Goal: Use online tool/utility

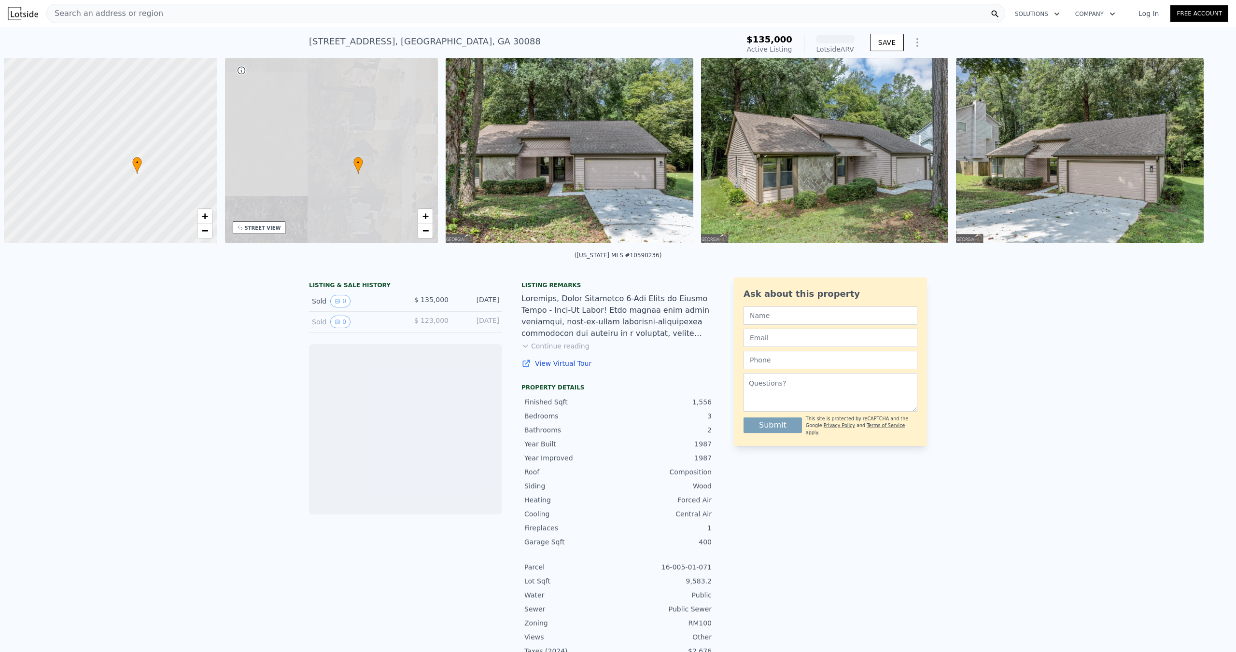
scroll to position [0, 5]
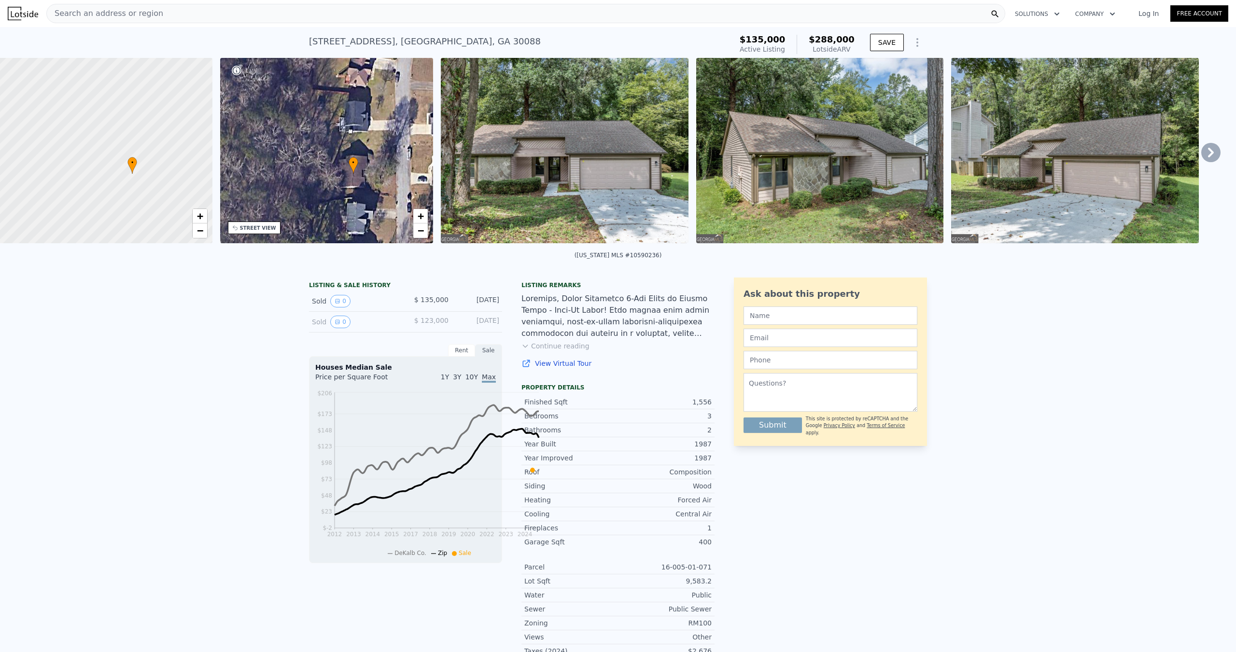
click at [1201, 162] on icon at bounding box center [1210, 152] width 19 height 19
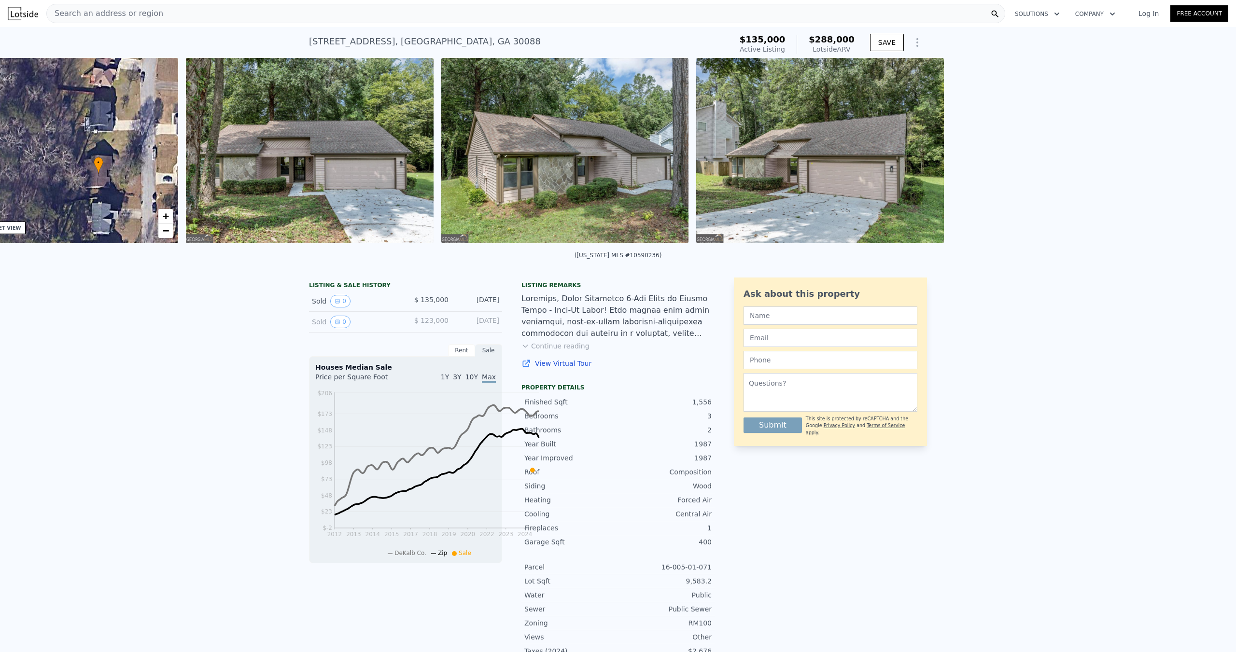
scroll to position [0, 281]
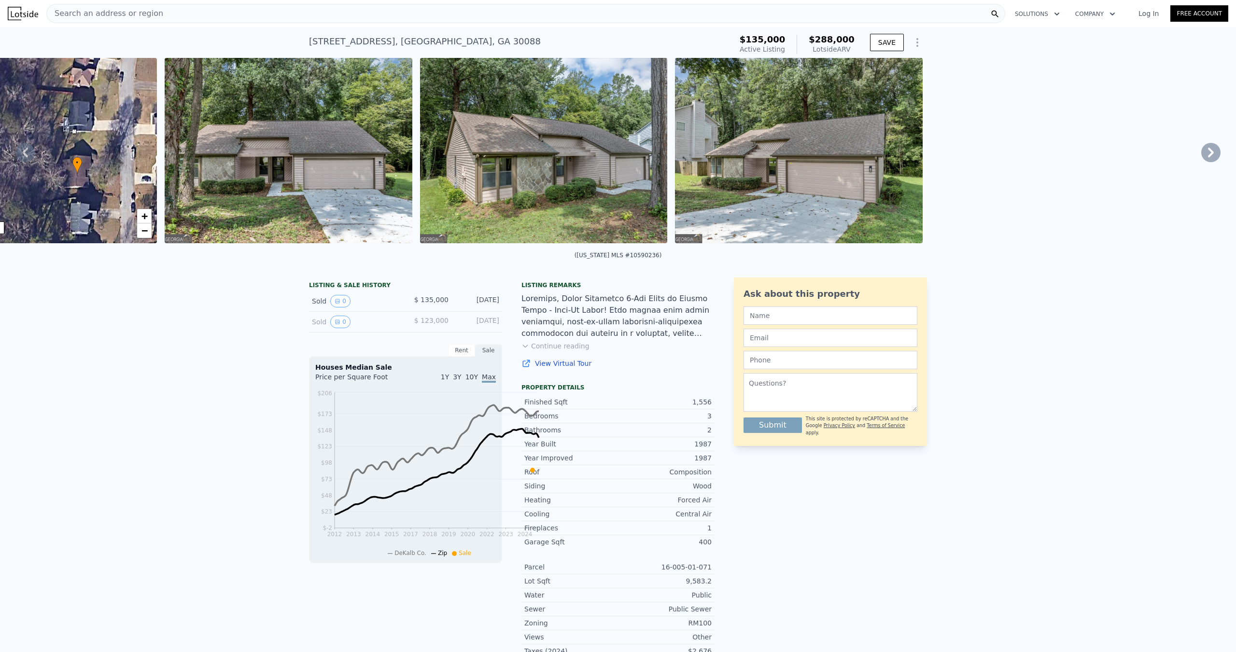
click at [1201, 162] on icon at bounding box center [1210, 152] width 19 height 19
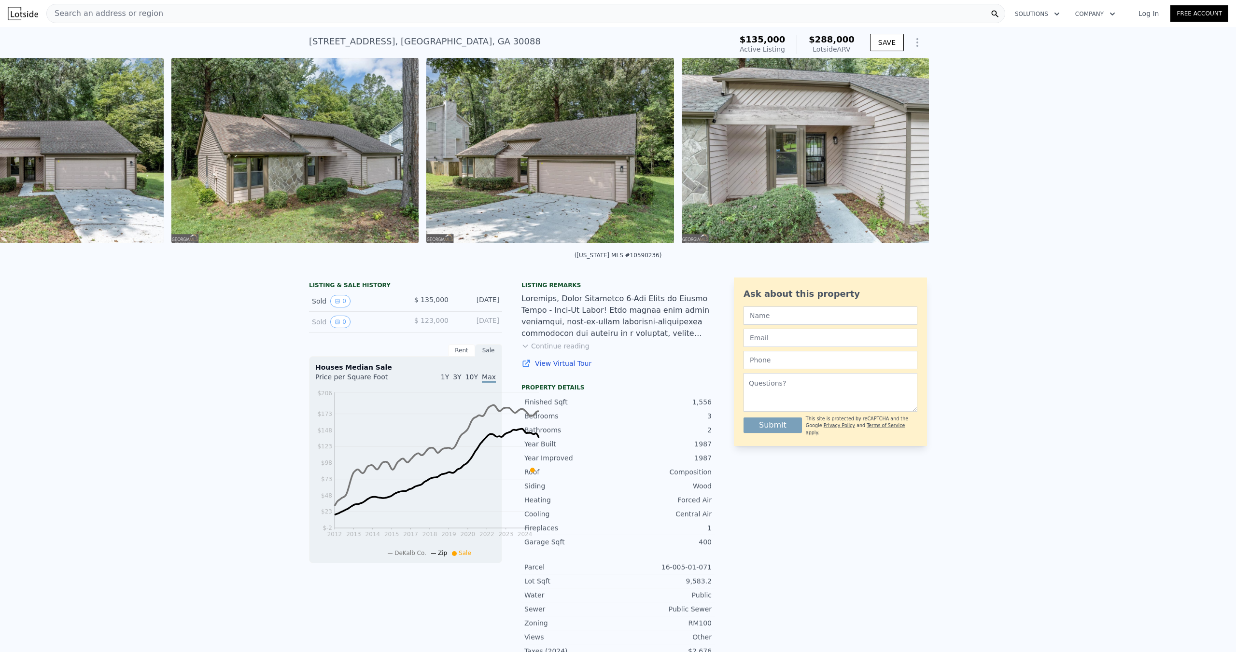
scroll to position [0, 552]
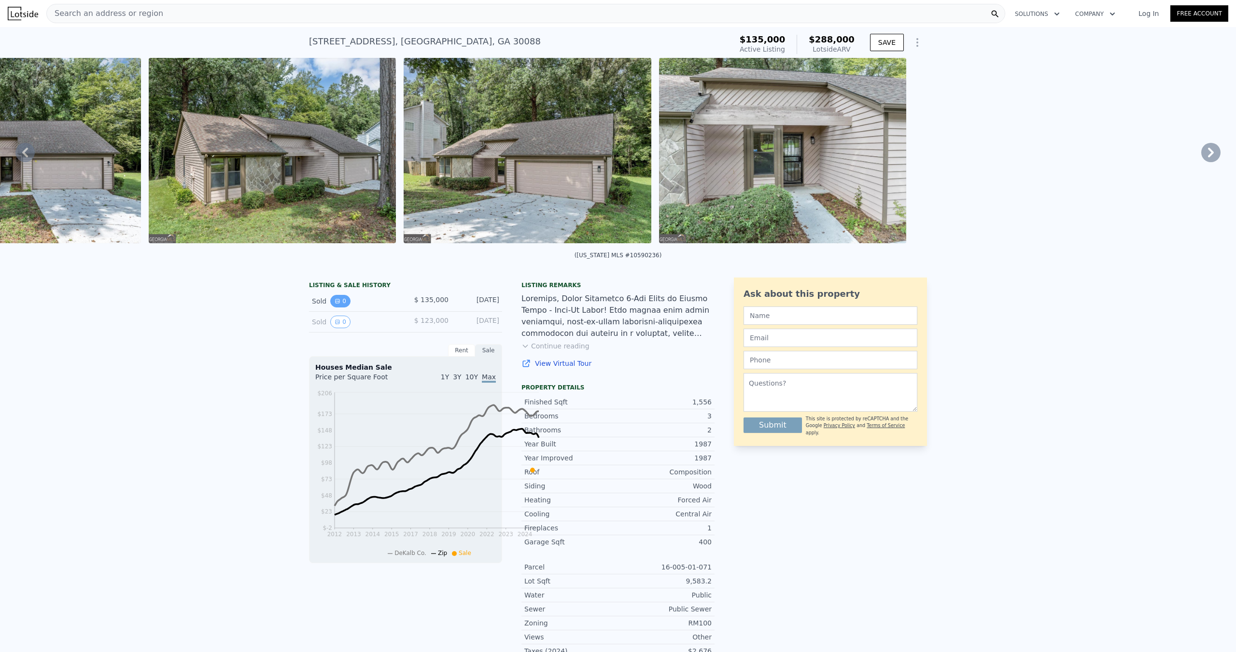
click at [330, 307] on button "0" at bounding box center [340, 301] width 20 height 13
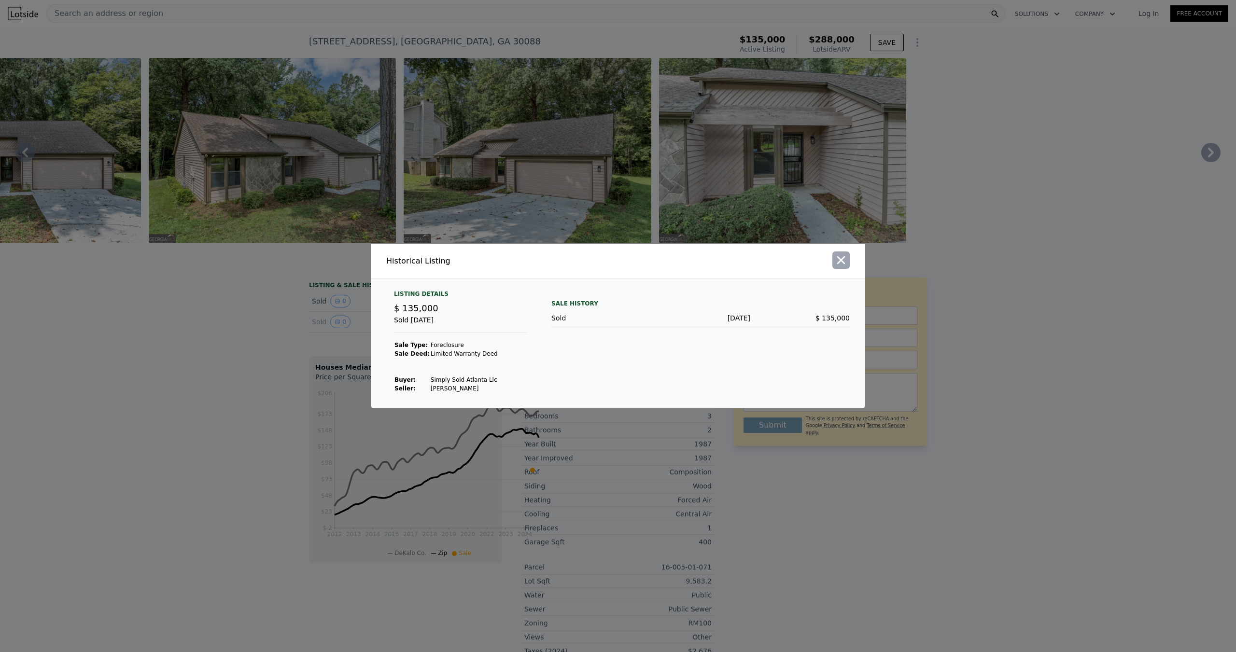
click at [848, 253] on icon "button" at bounding box center [841, 260] width 14 height 14
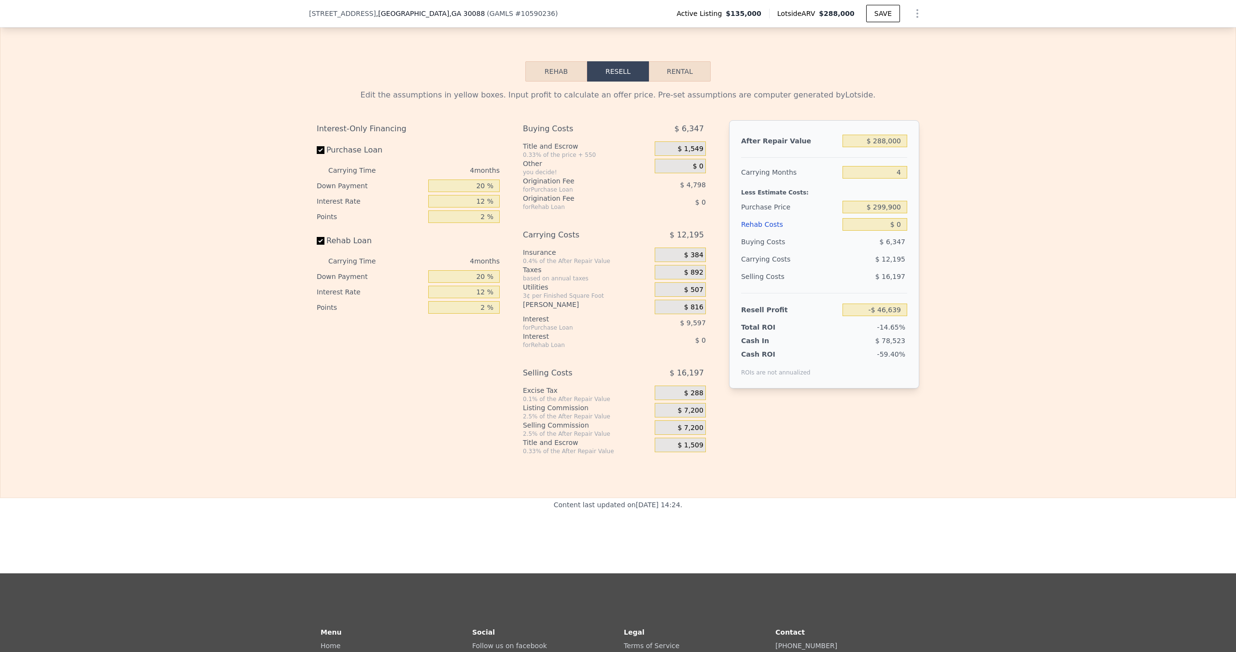
scroll to position [1604, 0]
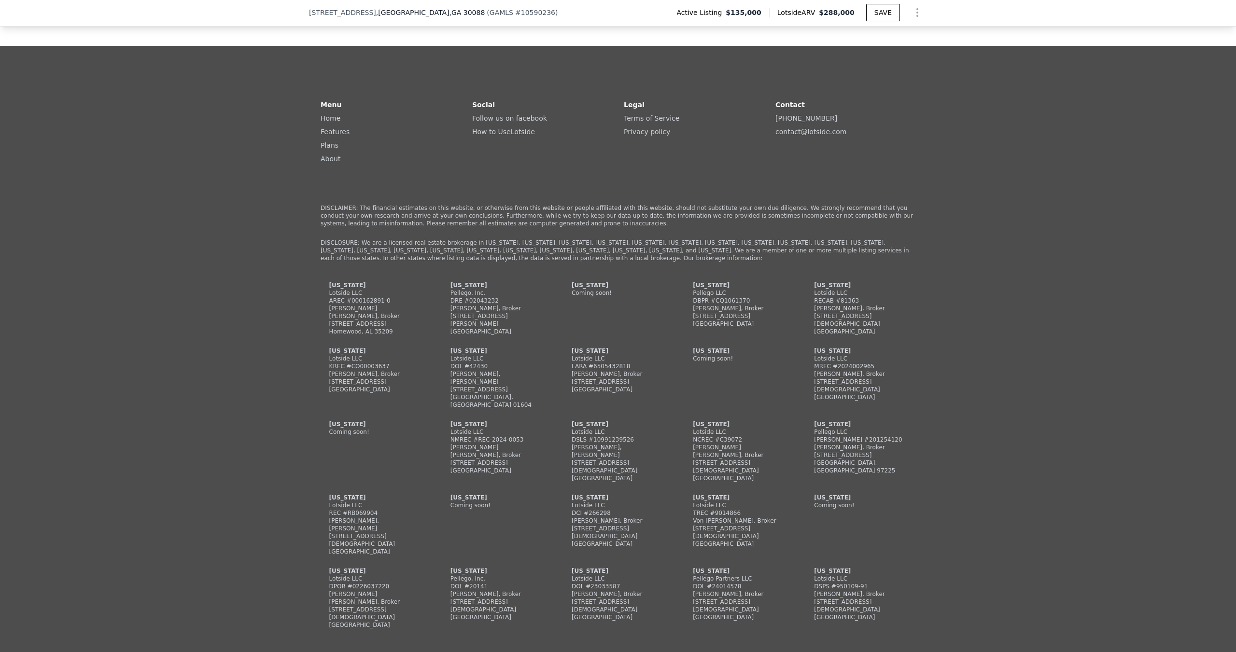
scroll to position [1766, 0]
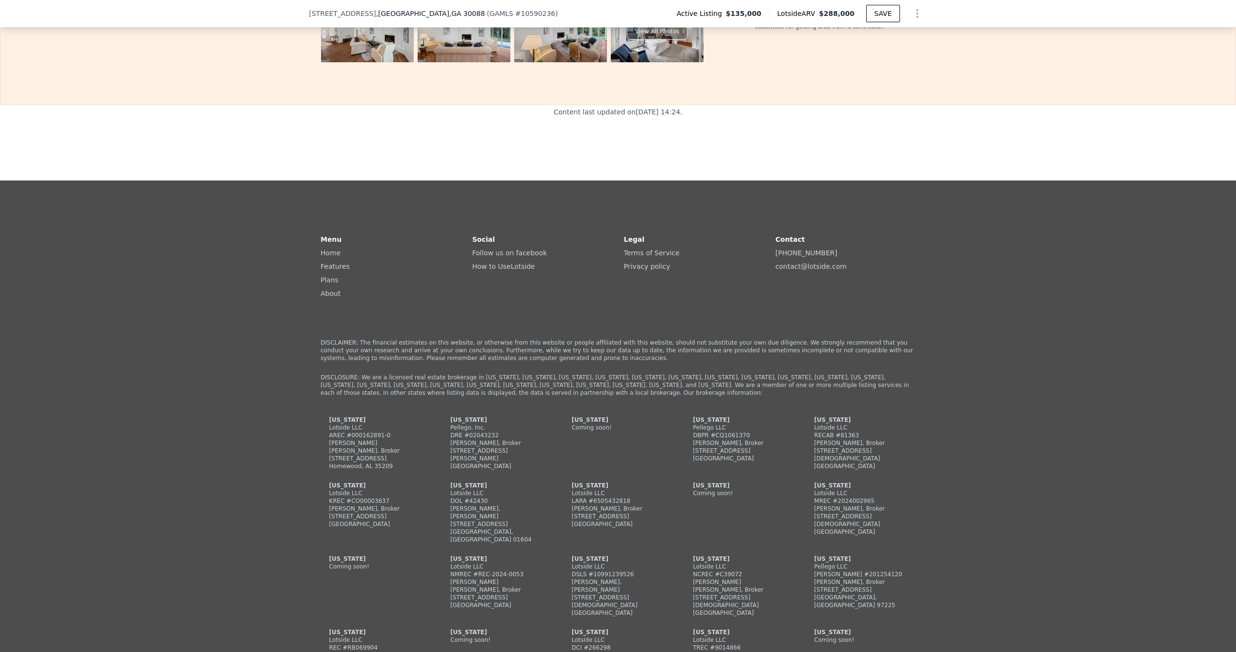
drag, startPoint x: 982, startPoint y: 305, endPoint x: 792, endPoint y: 271, distance: 192.8
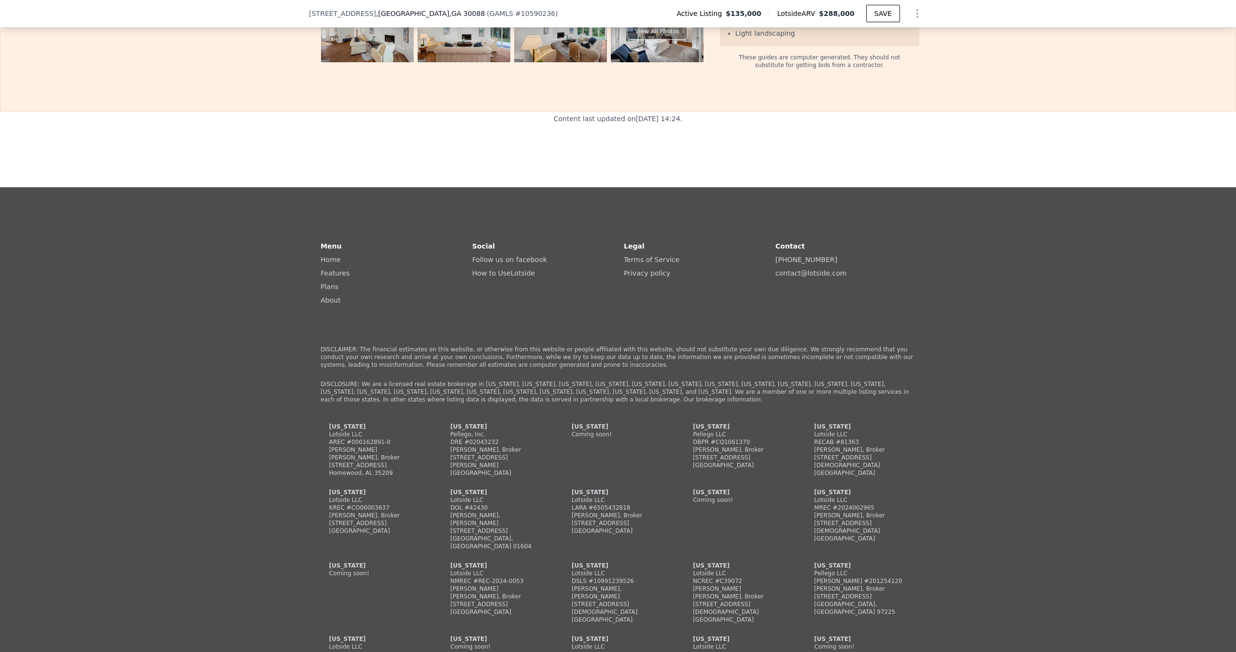
drag, startPoint x: 792, startPoint y: 309, endPoint x: 868, endPoint y: 306, distance: 76.3
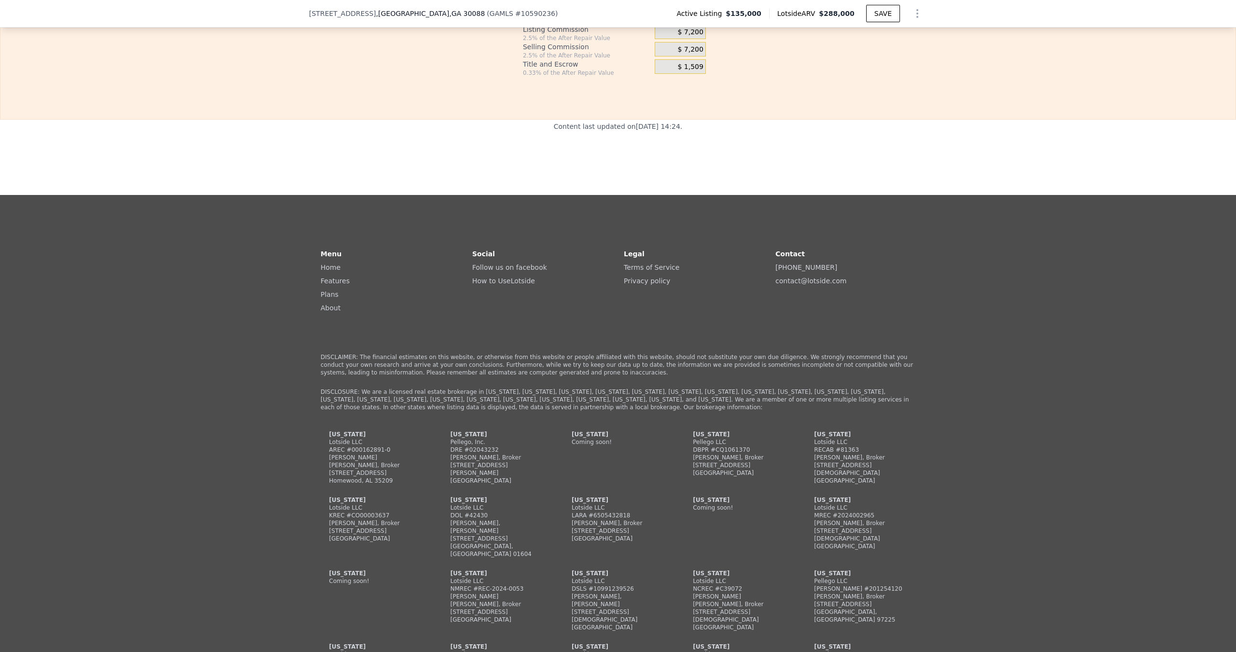
select select "30"
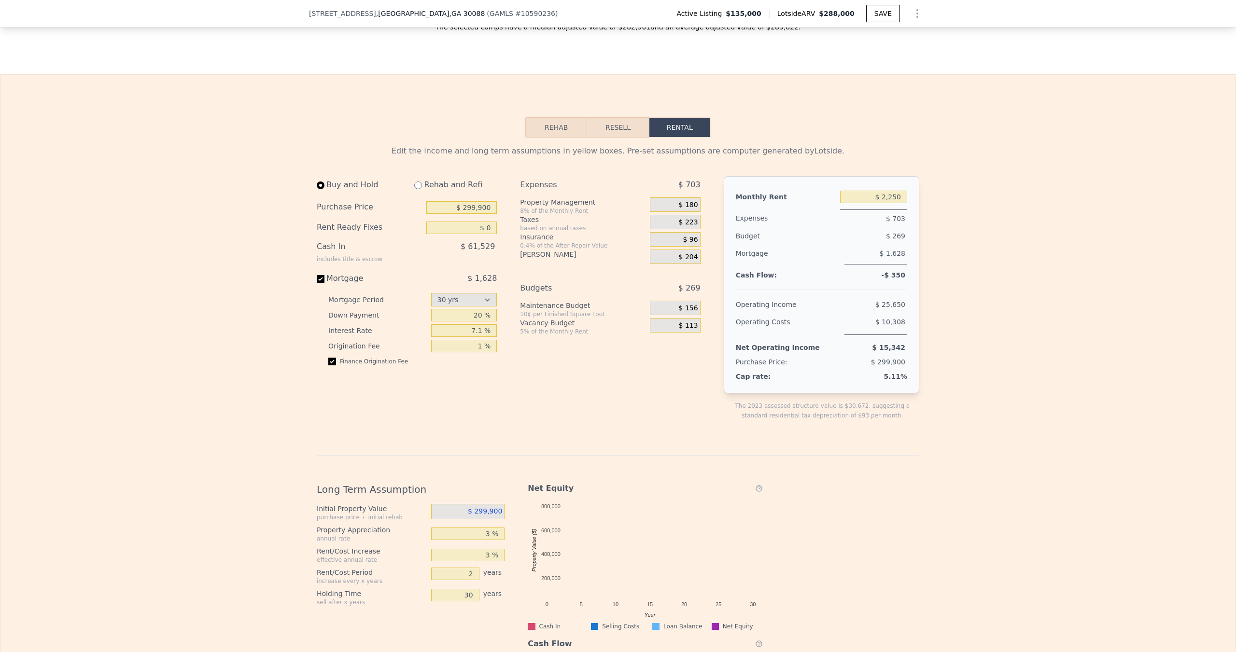
scroll to position [156, 0]
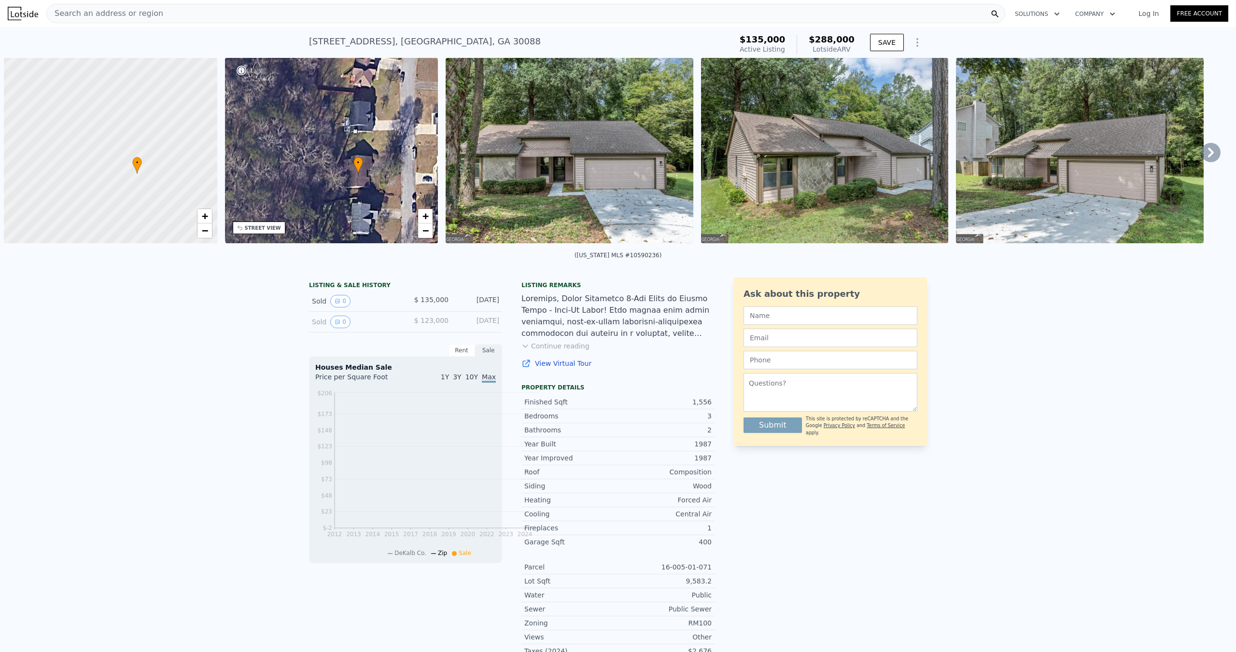
scroll to position [0, 5]
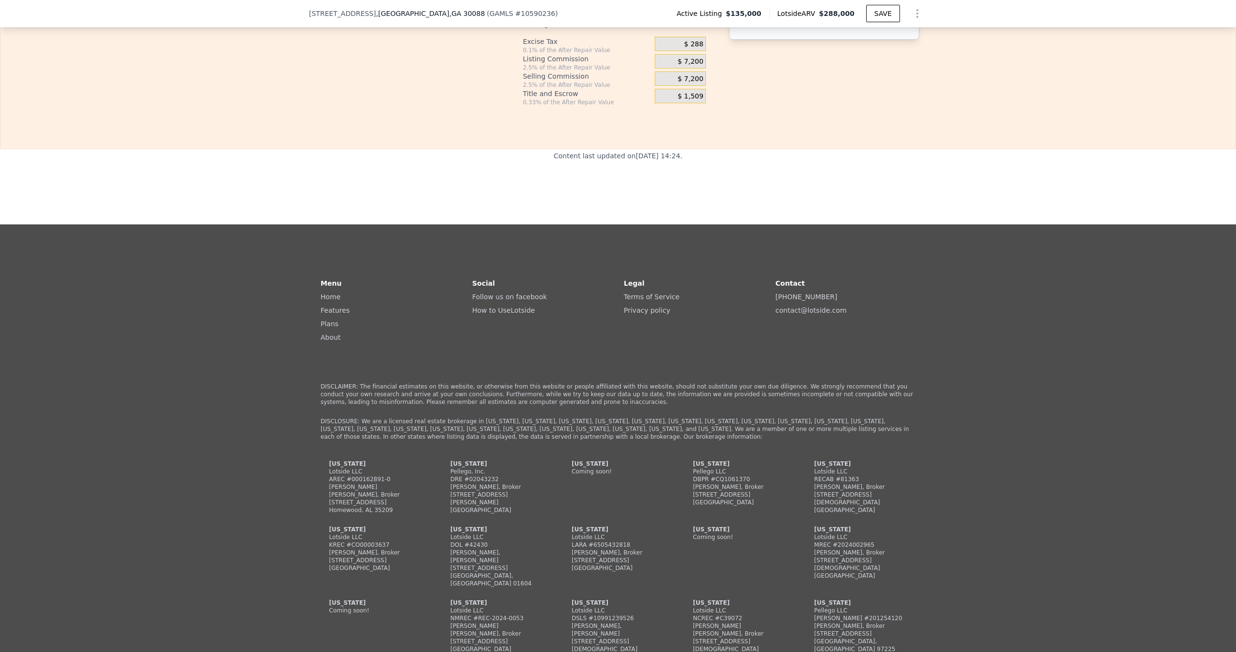
scroll to position [1659, 0]
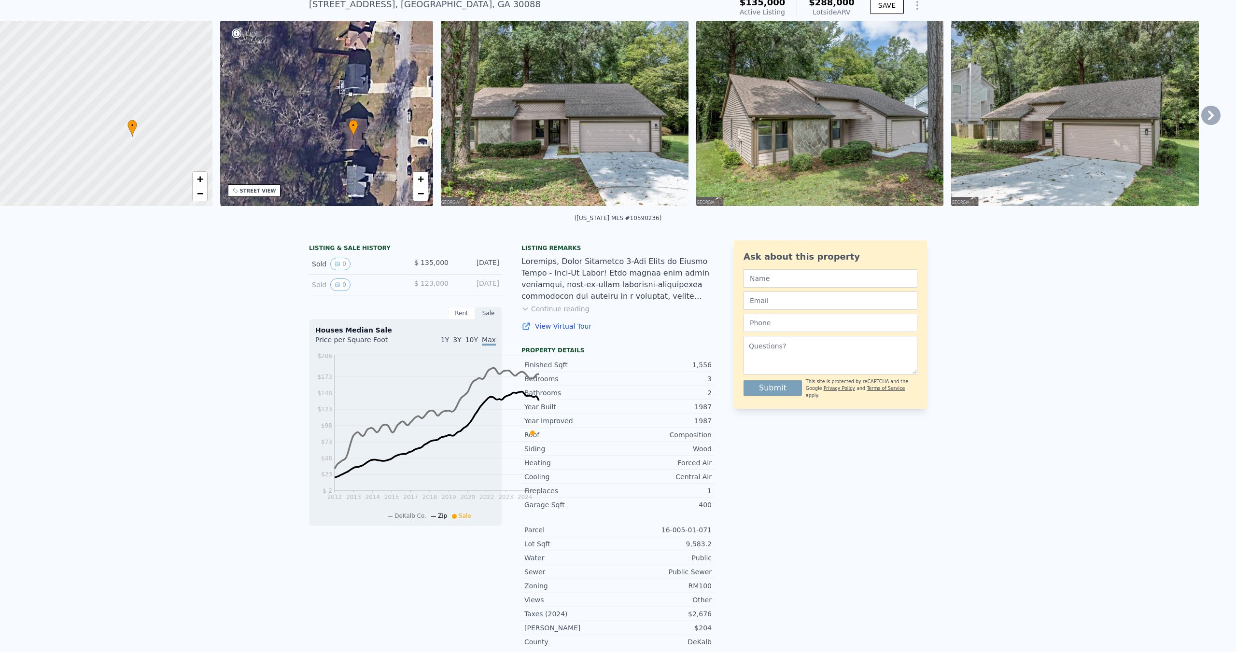
click at [309, 254] on div "LISTING & SALE HISTORY" at bounding box center [405, 249] width 193 height 10
